Goal: Communication & Community: Answer question/provide support

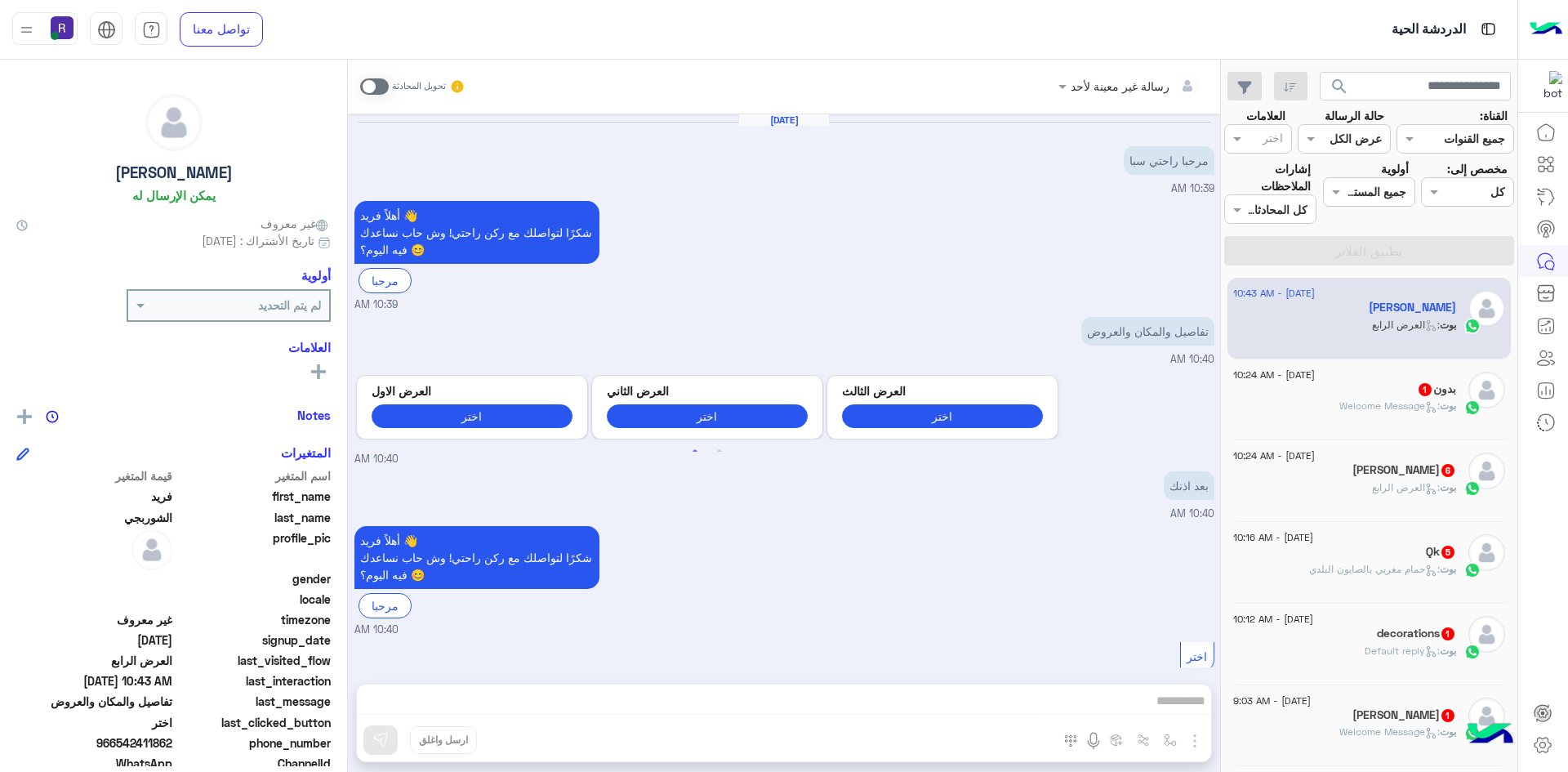
scroll to position [1733, 0]
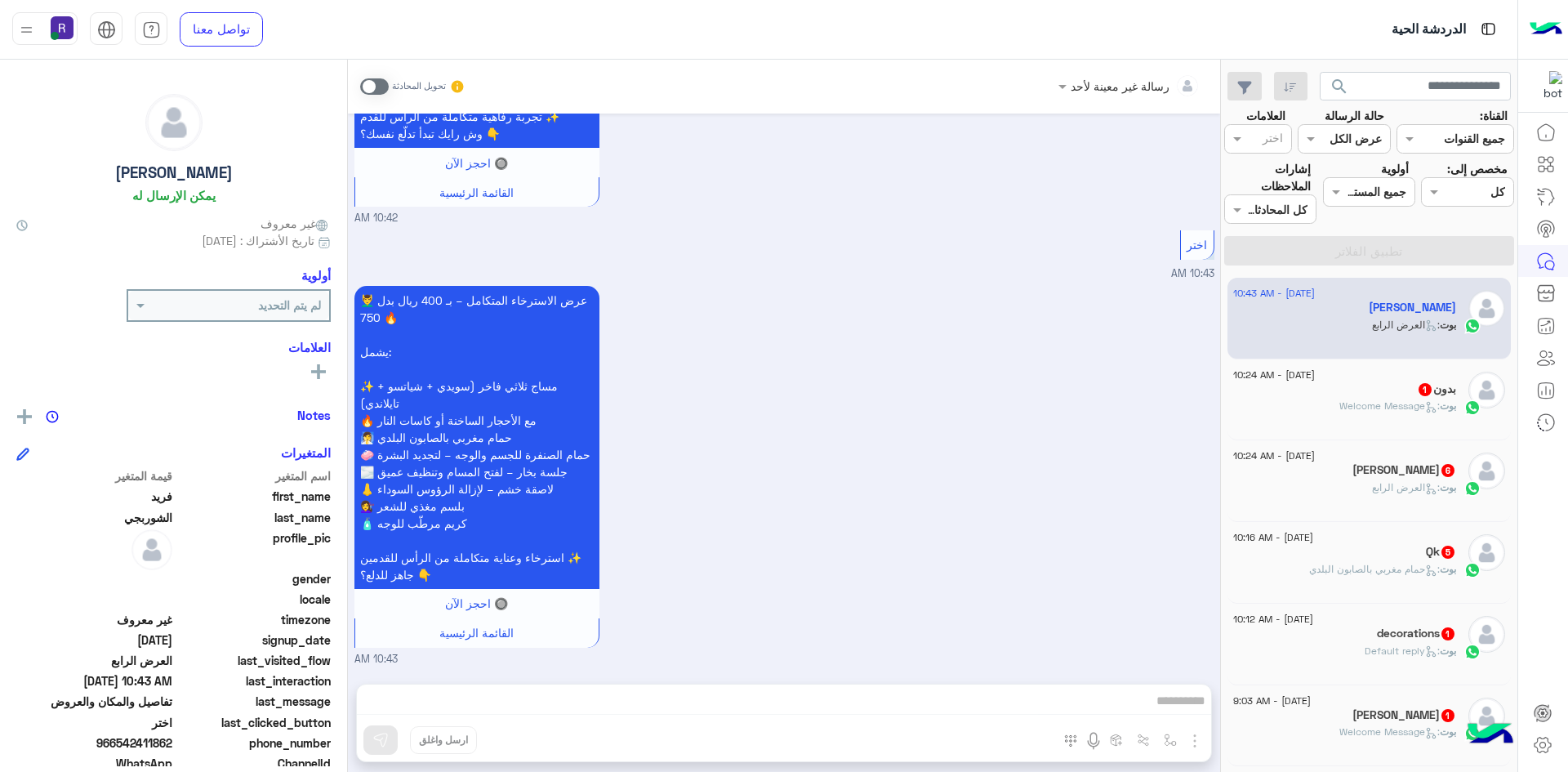
click at [1384, 389] on div "بدون 1" at bounding box center [1345, 390] width 223 height 17
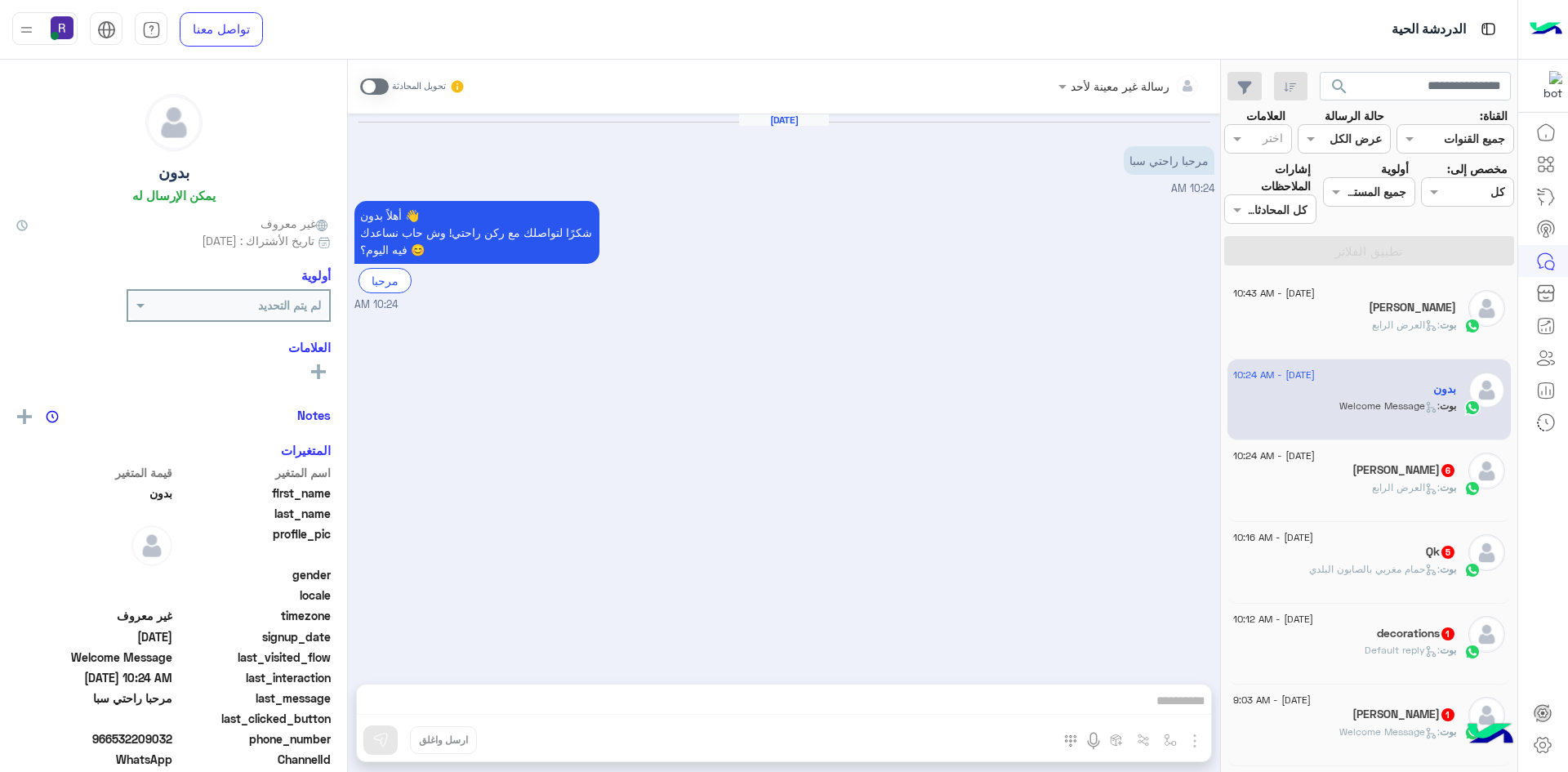
click at [1385, 470] on h5 "[PERSON_NAME] 6" at bounding box center [1404, 470] width 104 height 14
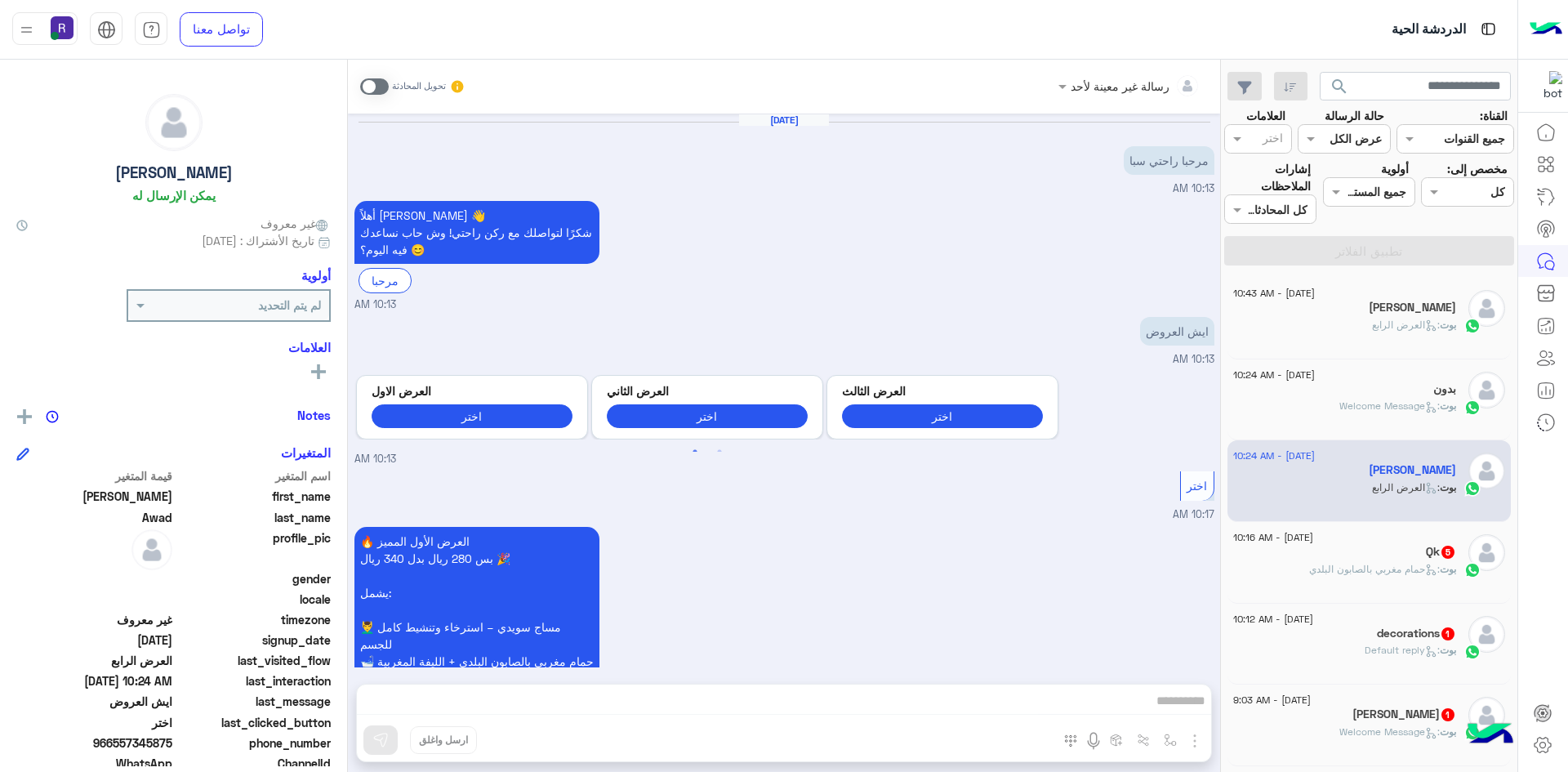
scroll to position [1562, 0]
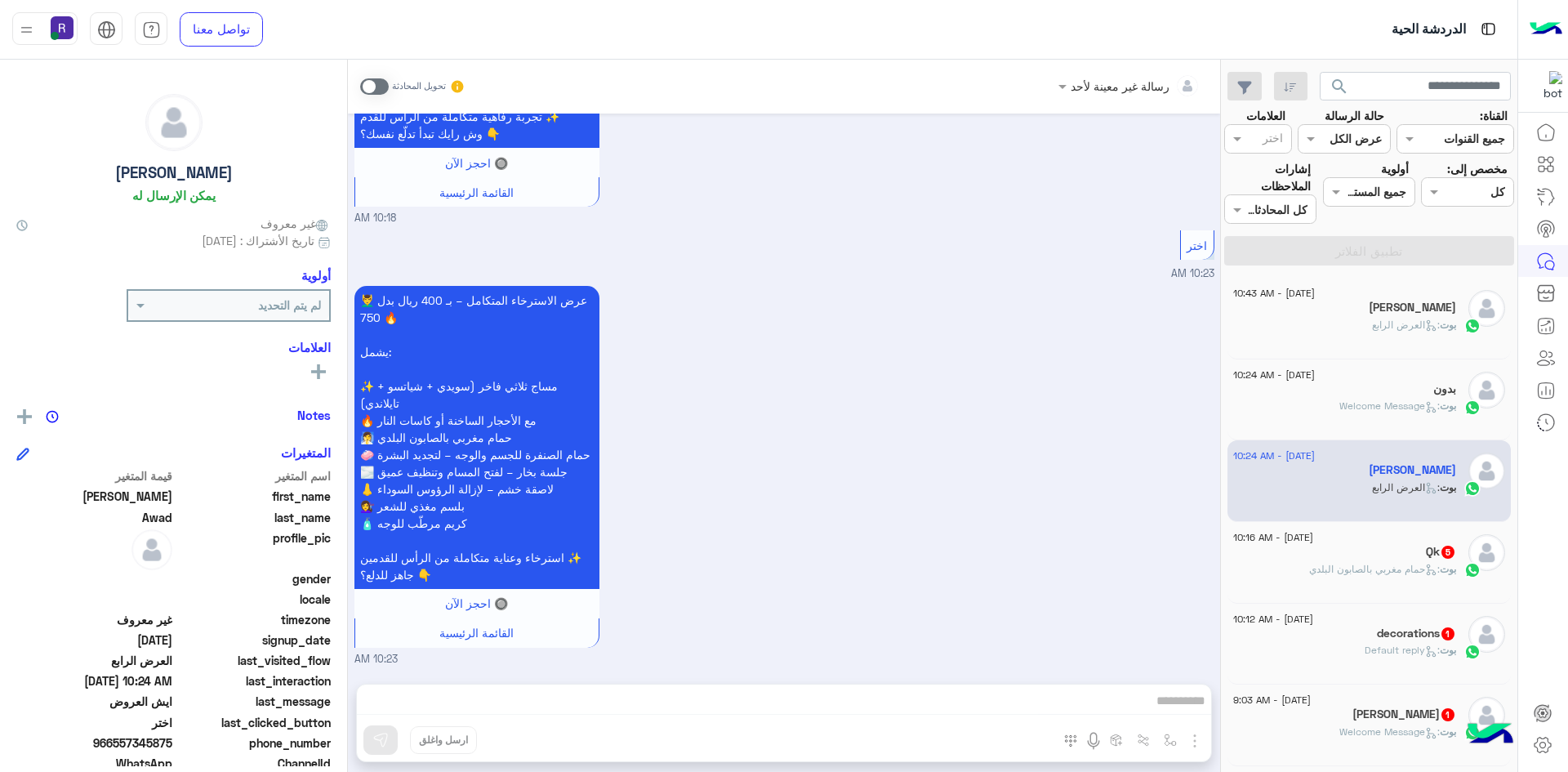
click at [1370, 557] on div "Qk 5" at bounding box center [1345, 553] width 223 height 17
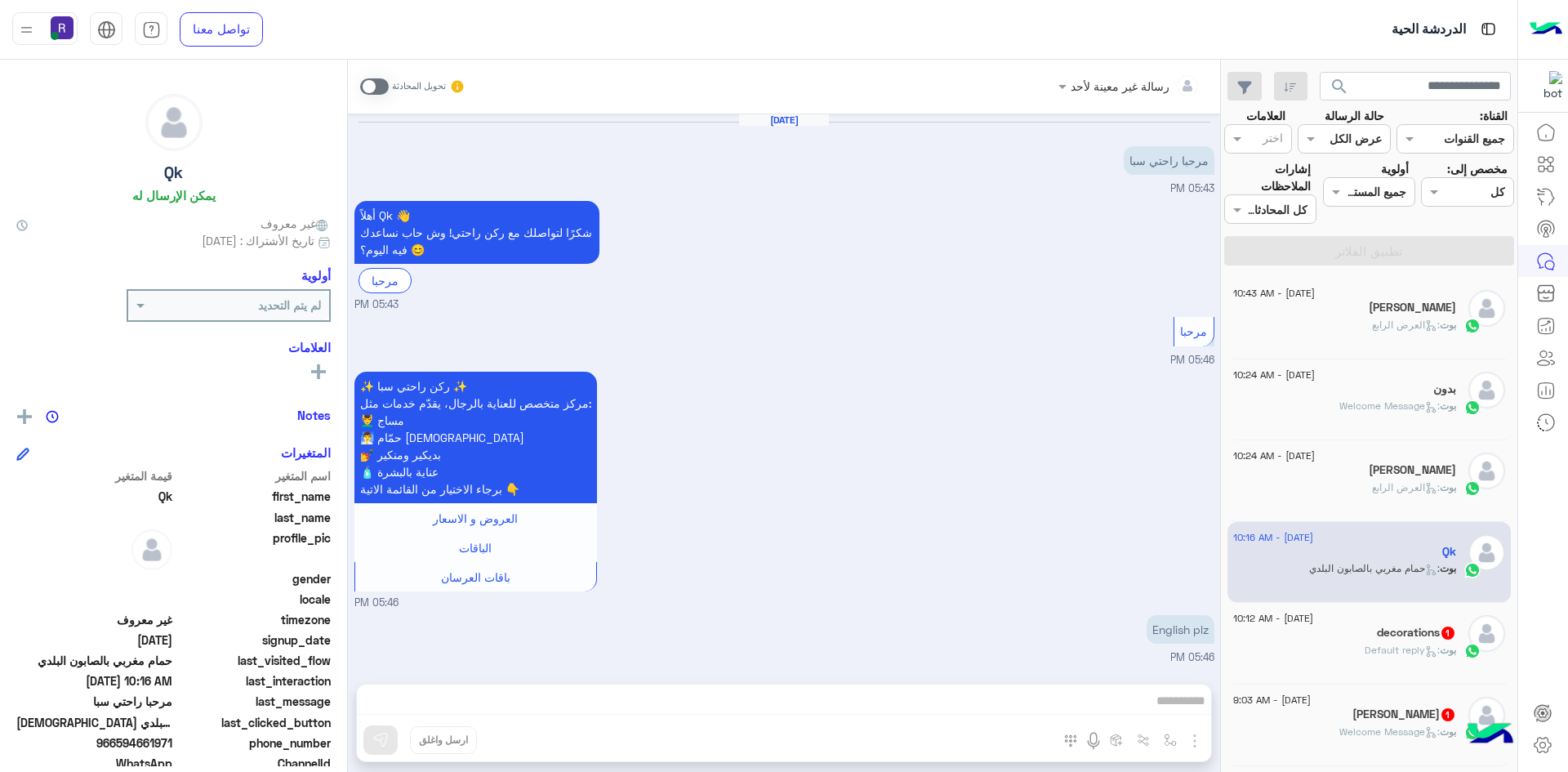
scroll to position [2561, 0]
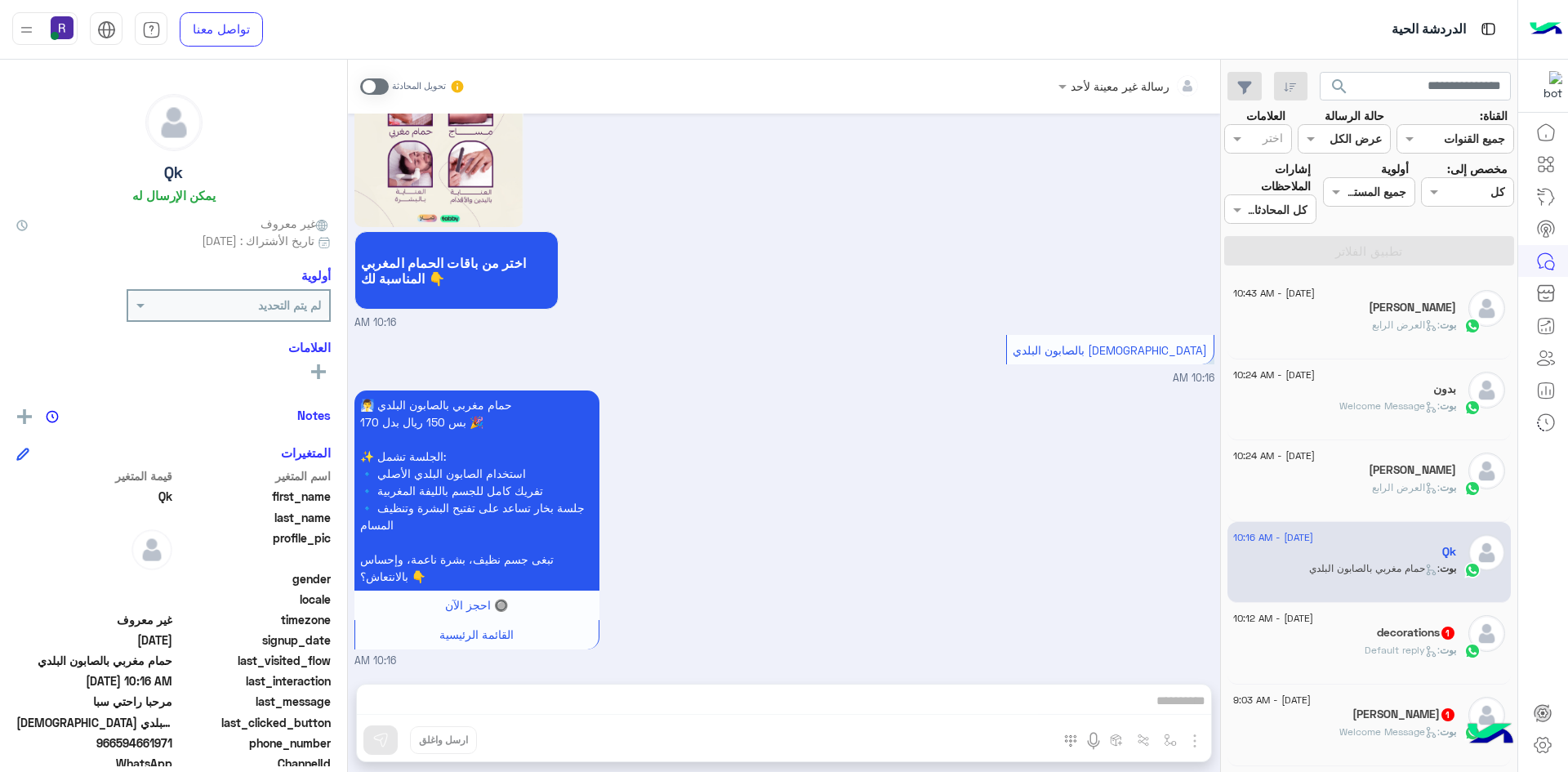
click at [1419, 643] on p "[PERSON_NAME] : Default reply" at bounding box center [1411, 651] width 92 height 15
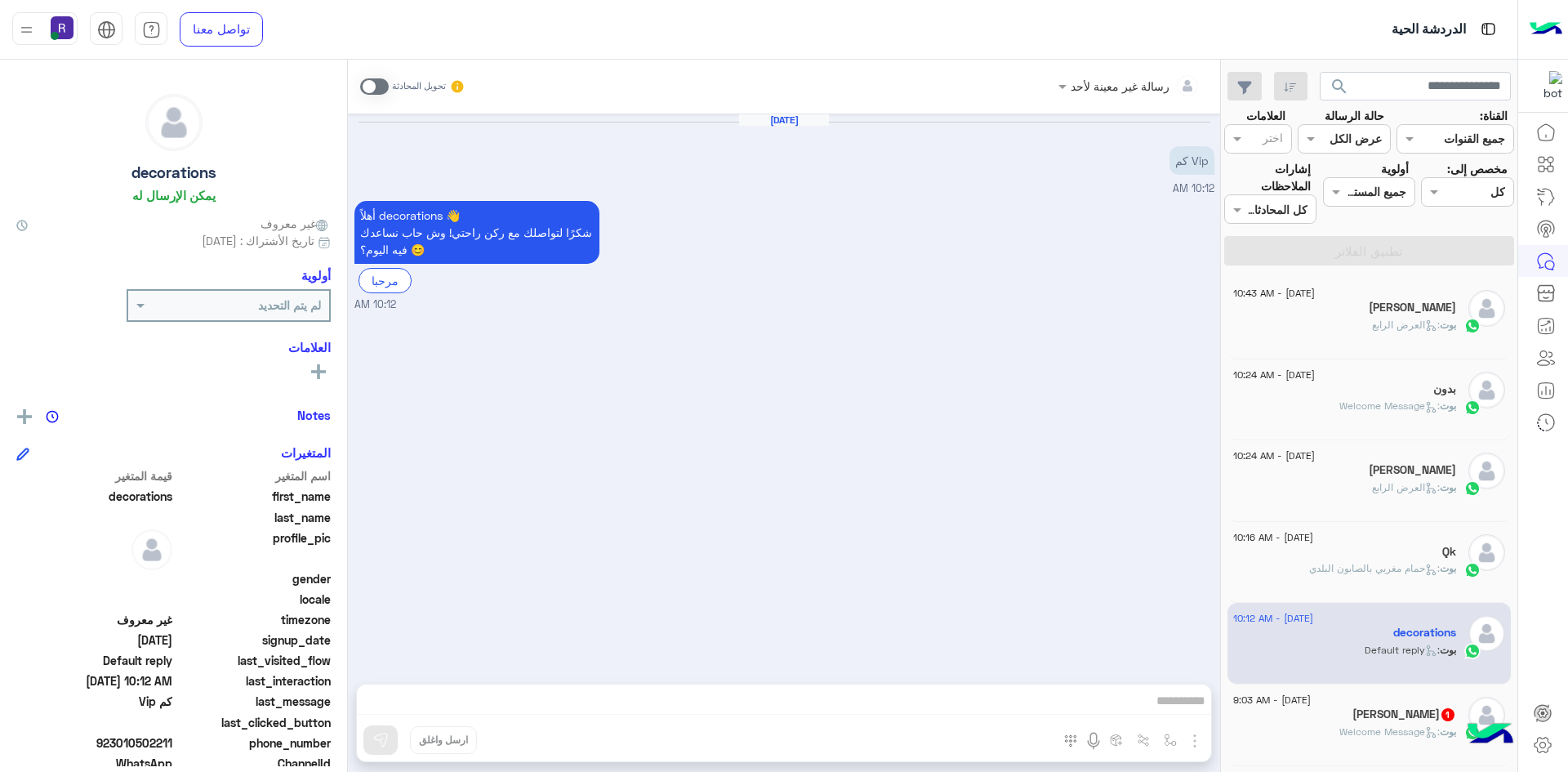
click at [1416, 711] on h5 "[PERSON_NAME] 1" at bounding box center [1404, 714] width 104 height 14
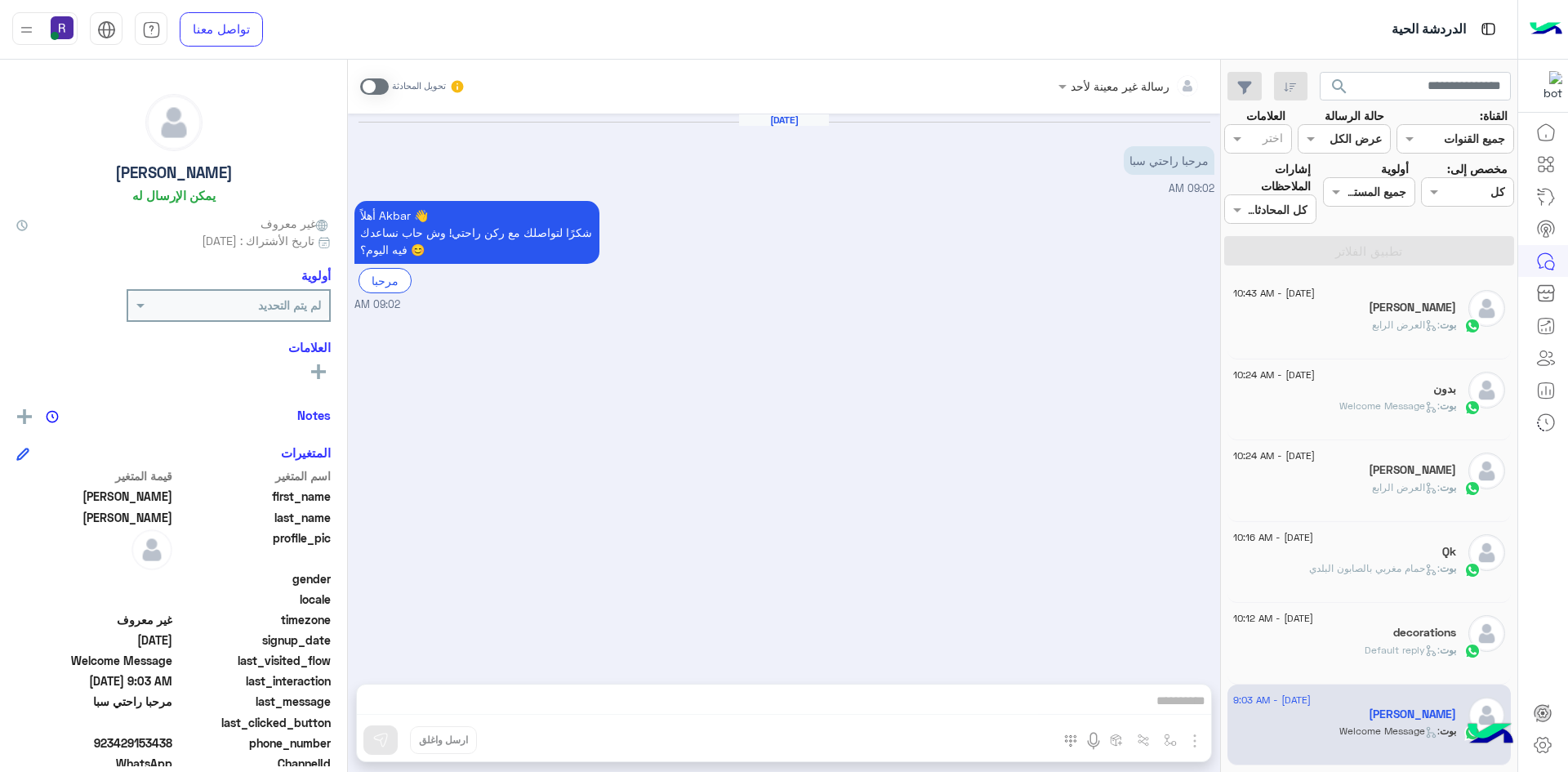
scroll to position [163, 0]
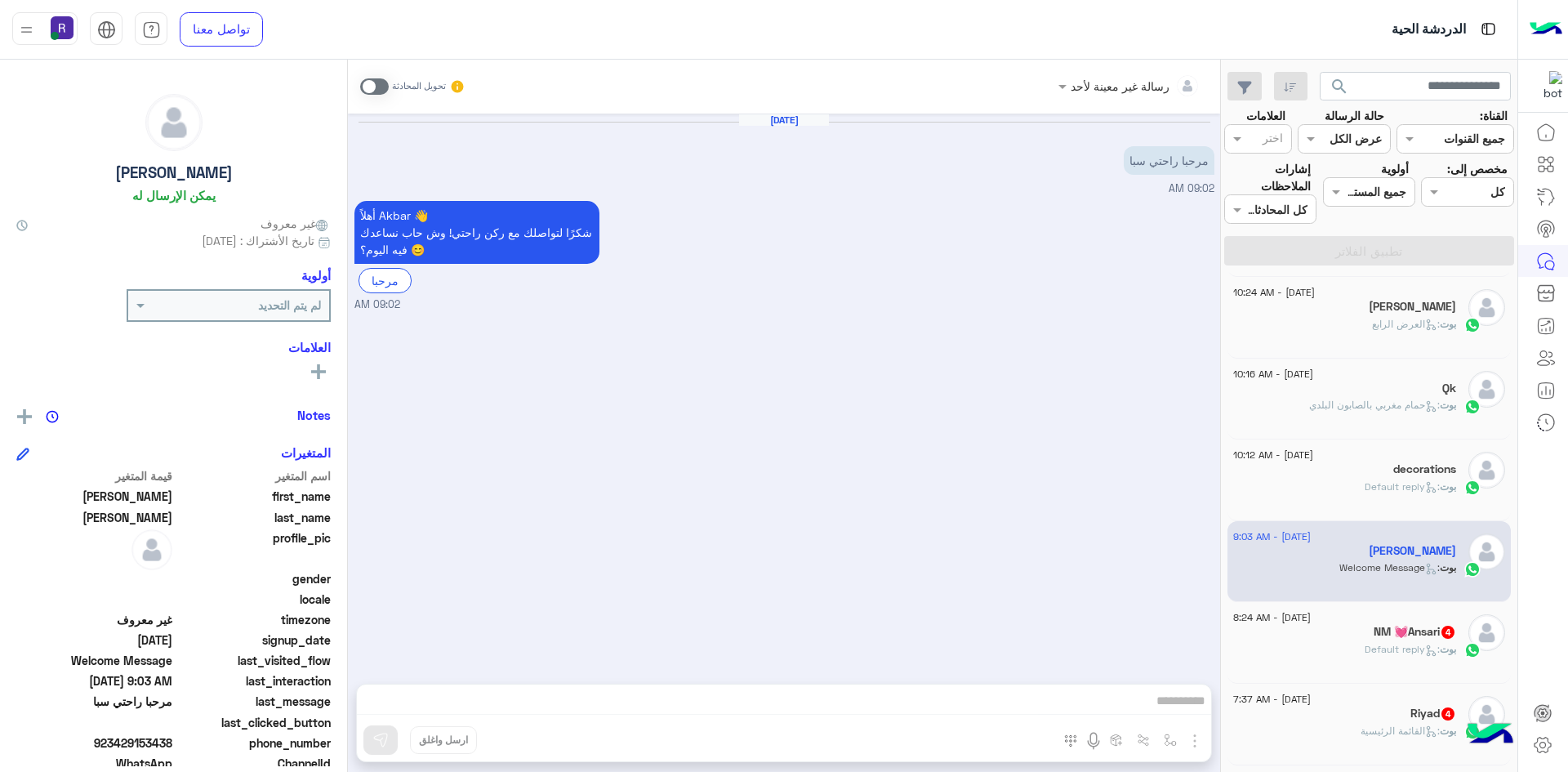
click at [1409, 647] on span ": Default reply" at bounding box center [1402, 649] width 75 height 12
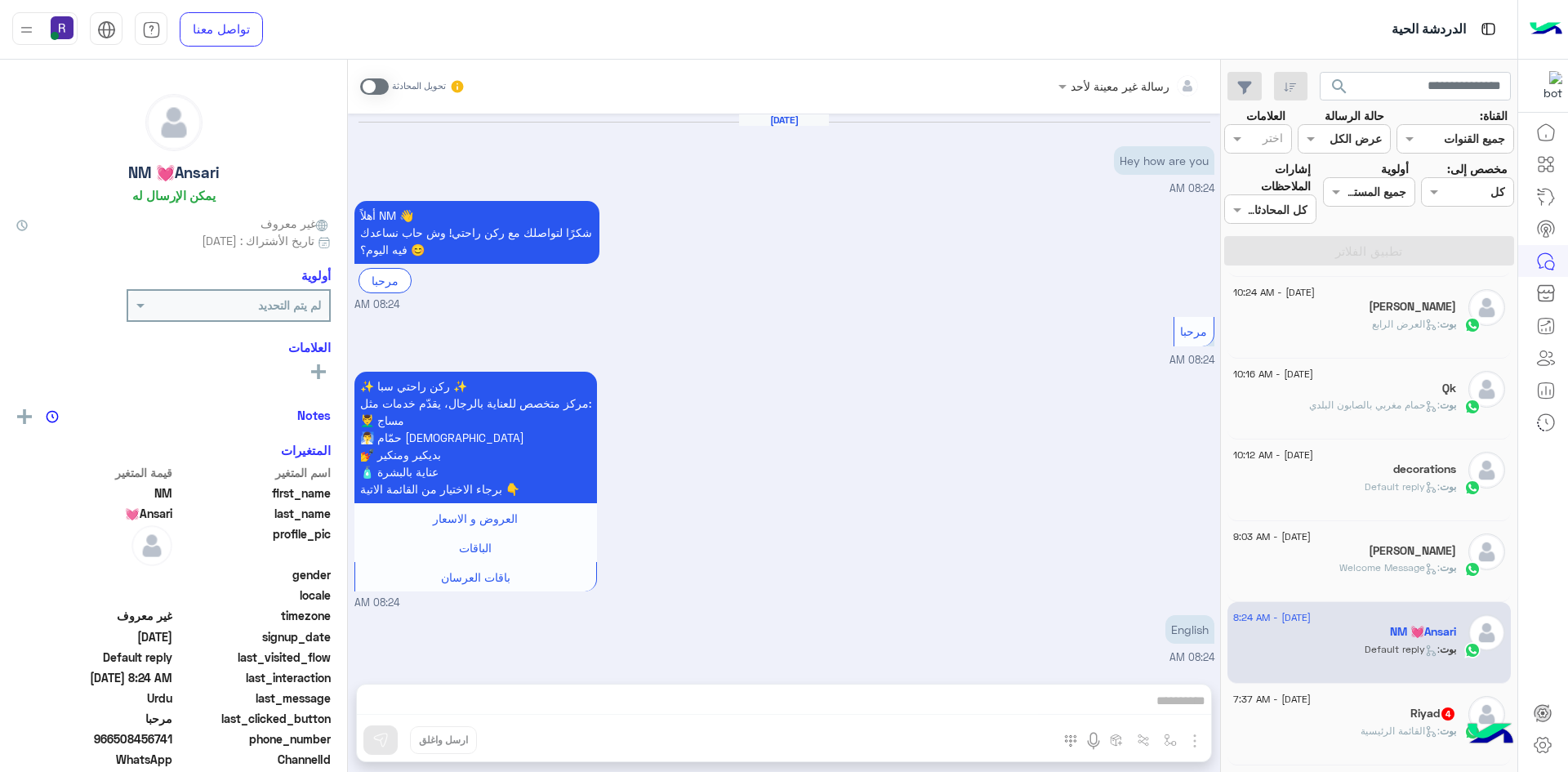
scroll to position [285, 0]
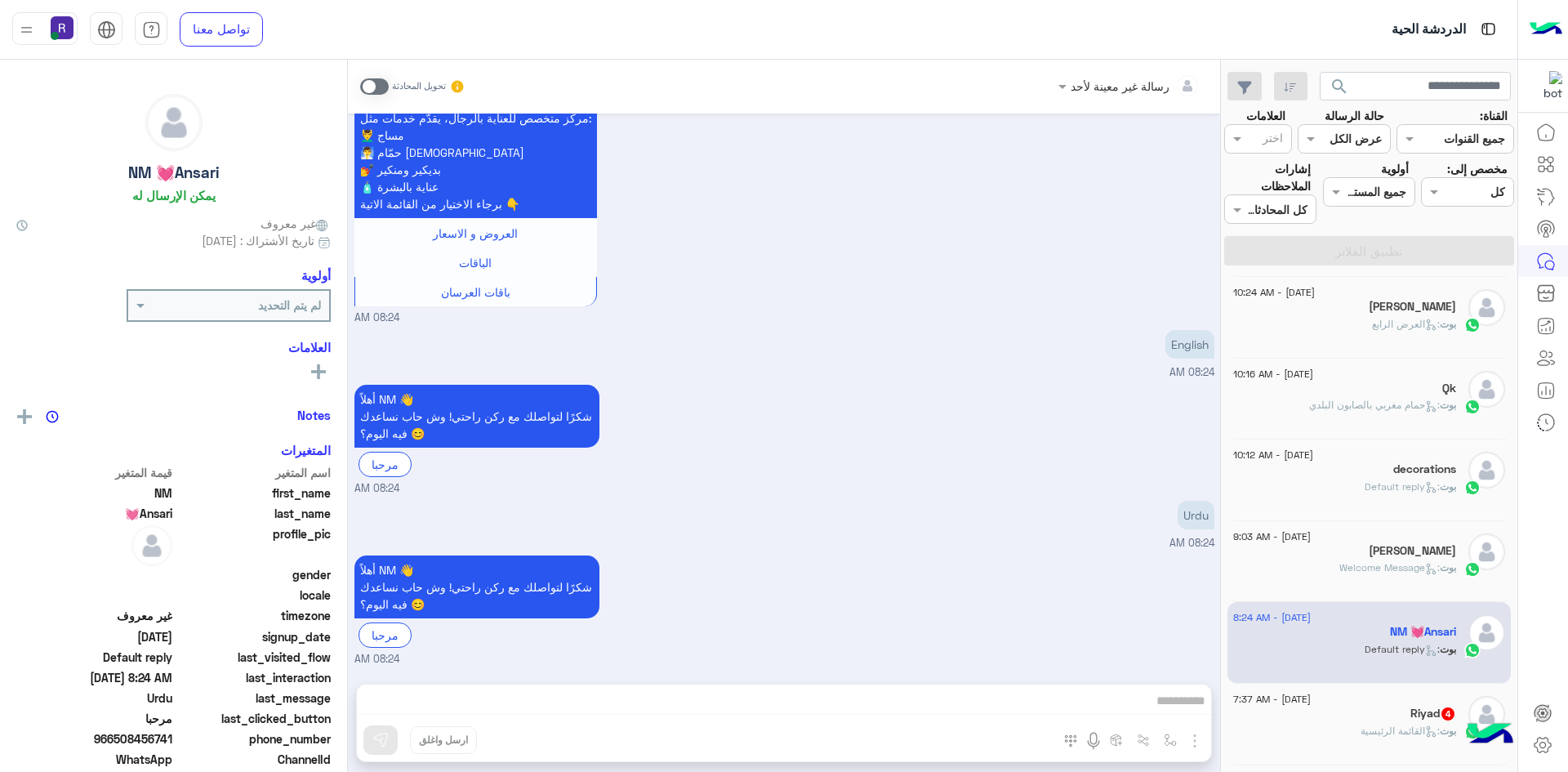
click at [1404, 711] on div "Riyad 4" at bounding box center [1345, 715] width 223 height 17
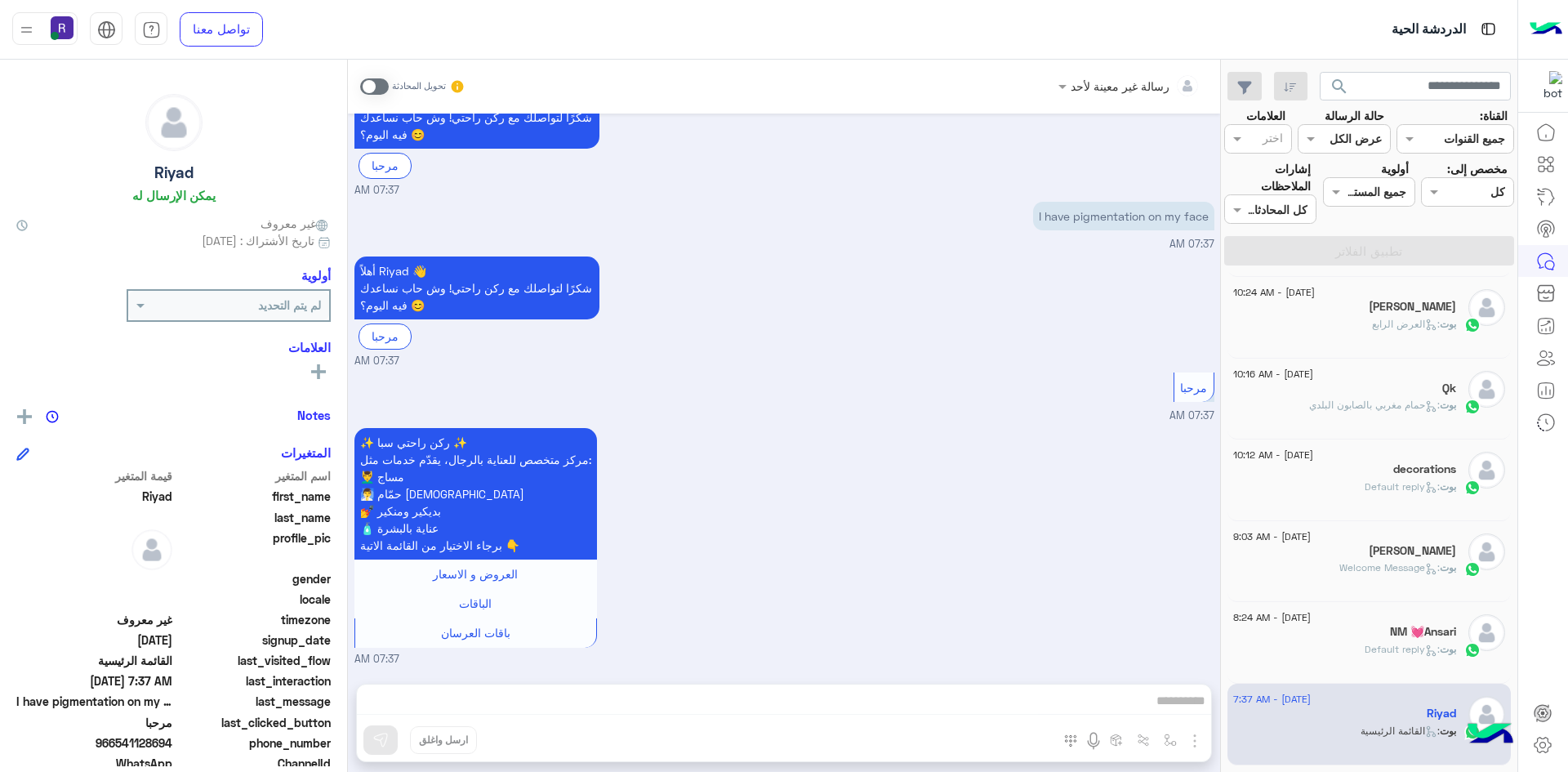
scroll to position [245, 0]
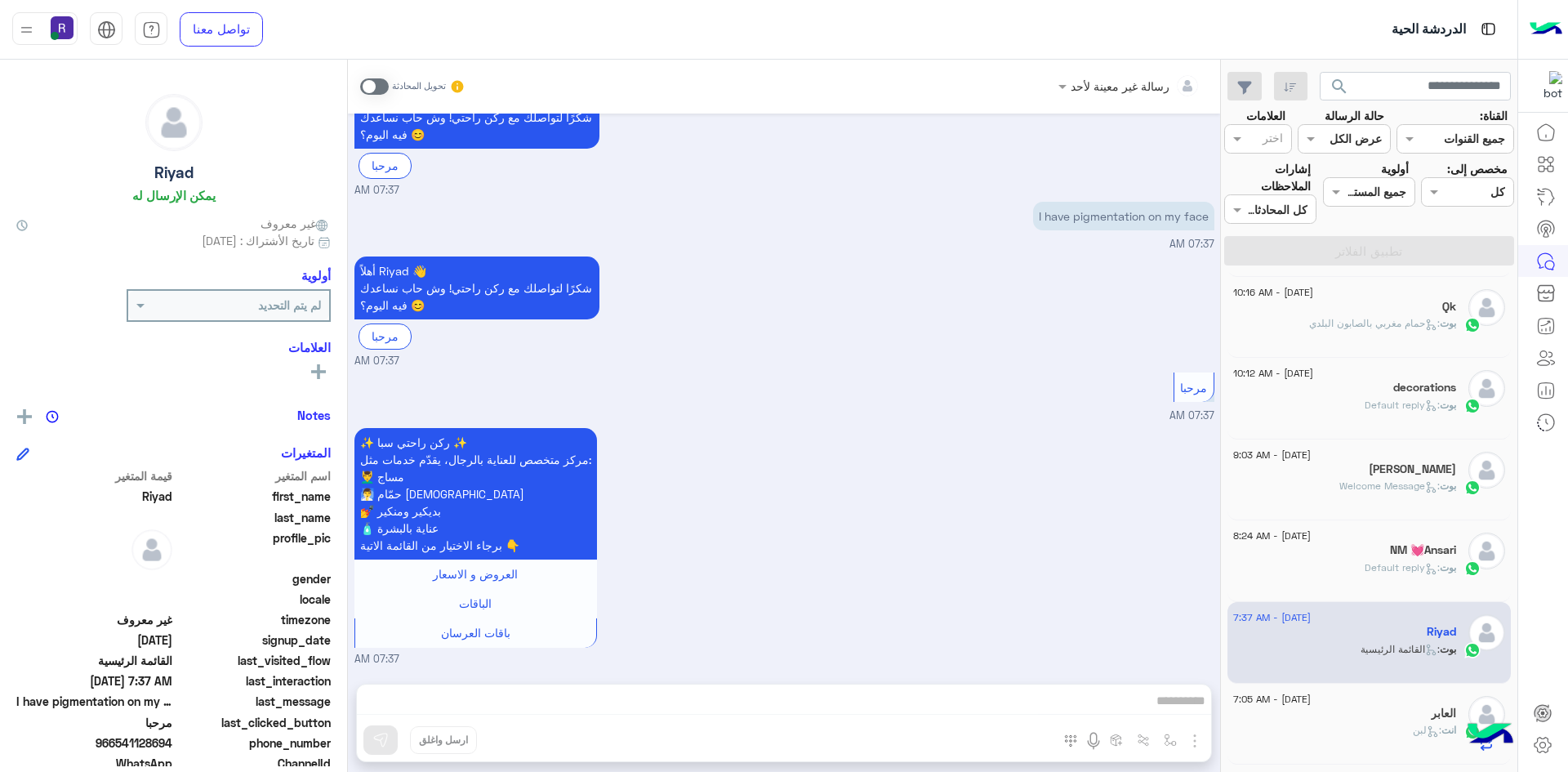
click at [1397, 563] on span ": Default reply" at bounding box center [1402, 567] width 75 height 12
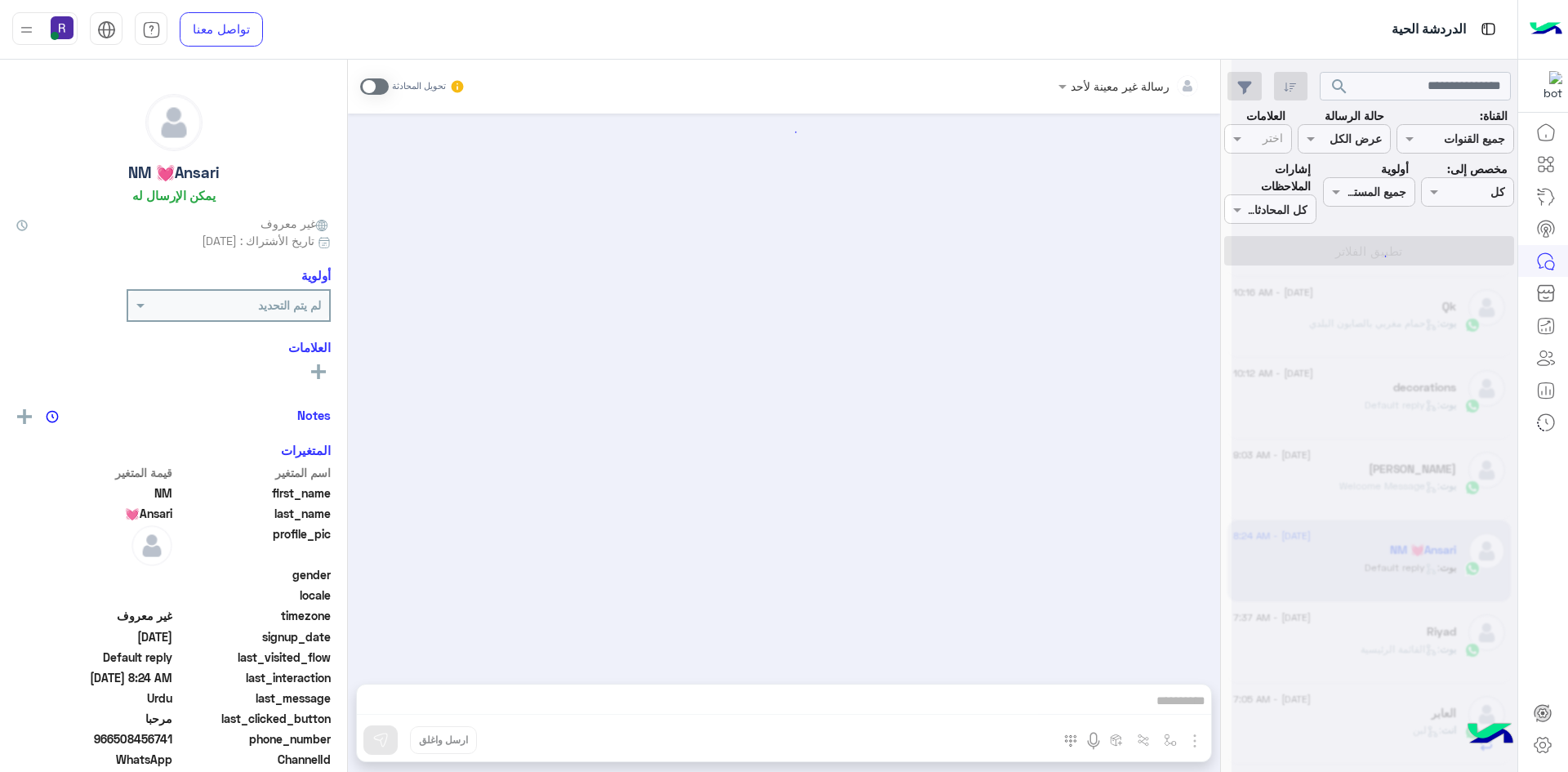
scroll to position [285, 0]
